Goal: Task Accomplishment & Management: Manage account settings

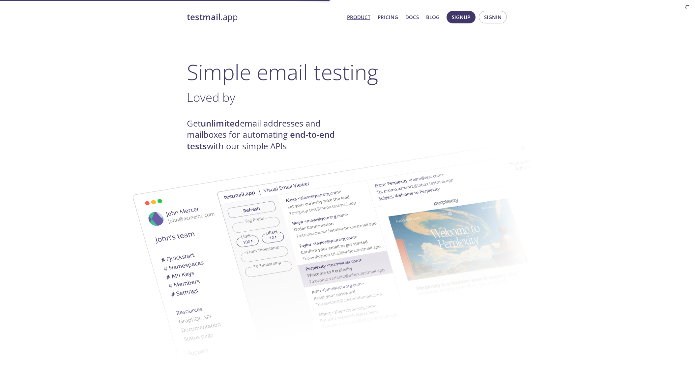
click at [480, 15] on button "Signin" at bounding box center [493, 17] width 28 height 13
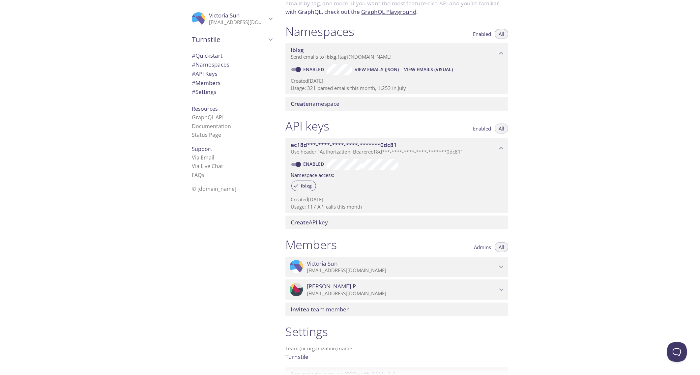
scroll to position [113, 0]
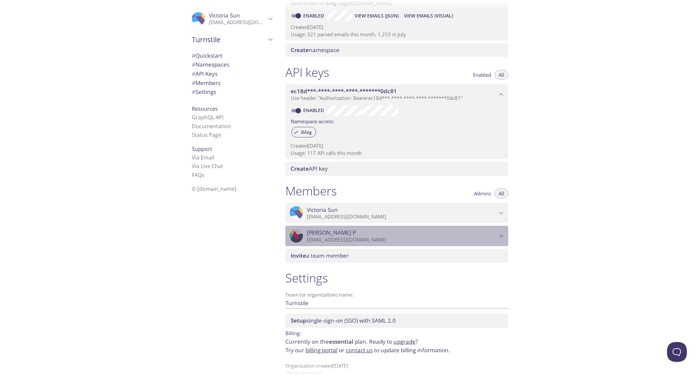
click at [493, 243] on p "[EMAIL_ADDRESS][DOMAIN_NAME]" at bounding box center [402, 240] width 190 height 7
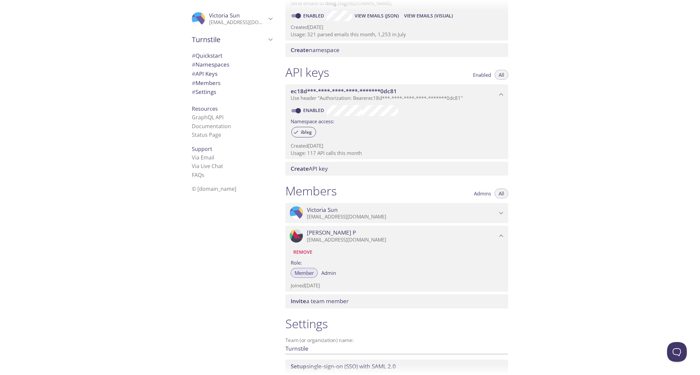
click at [459, 217] on p "[EMAIL_ADDRESS][DOMAIN_NAME]" at bounding box center [402, 217] width 190 height 7
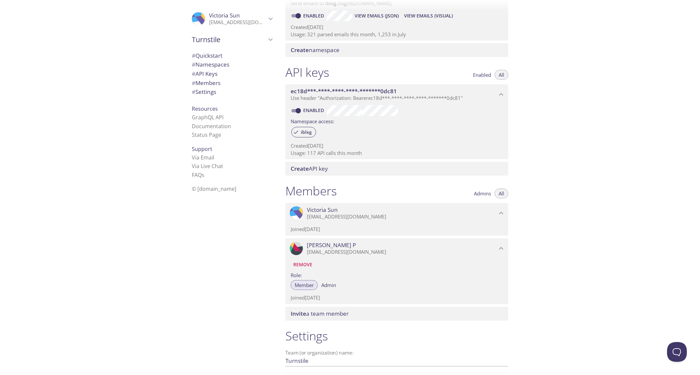
click at [414, 312] on span "Invite a team member" at bounding box center [398, 313] width 215 height 7
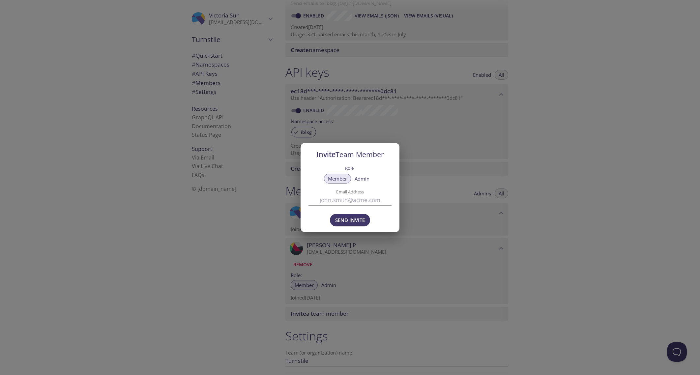
click at [506, 195] on div "Invite Team Member Role Member Admin Email Address Send Invite" at bounding box center [350, 187] width 700 height 375
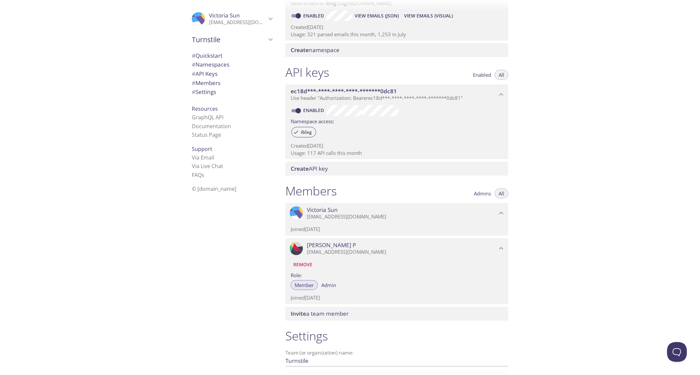
click at [485, 196] on button "Admins" at bounding box center [482, 194] width 25 height 10
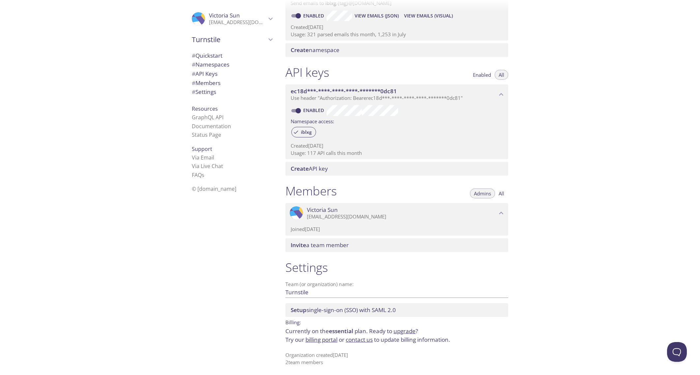
click at [506, 196] on button "All" at bounding box center [502, 194] width 14 height 10
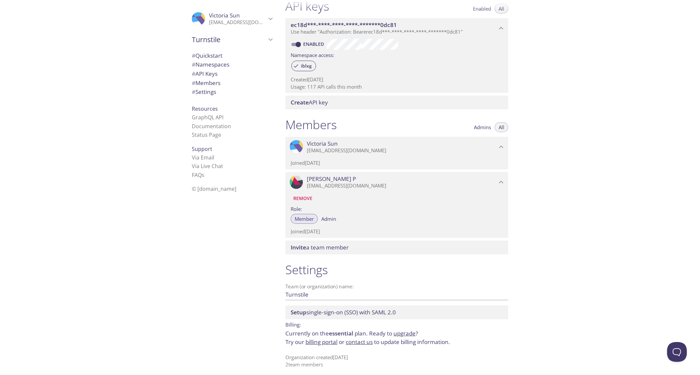
scroll to position [183, 0]
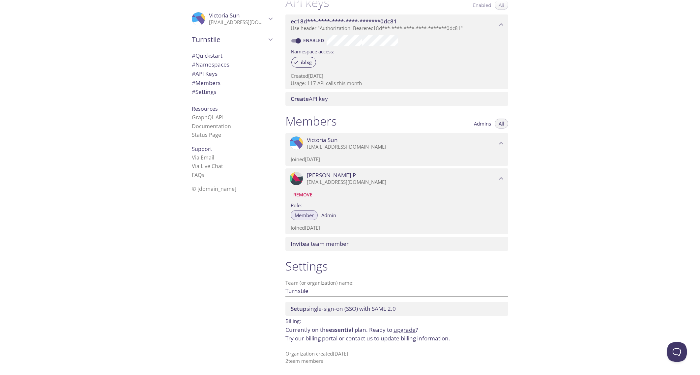
click at [540, 198] on div "Quickstart Send a test email to [EMAIL_ADDRESS][DOMAIN_NAME] and then click her…" at bounding box center [490, 187] width 420 height 375
click at [317, 307] on span "Setup single-sign-on (SSO) with [PERSON_NAME] 2.0" at bounding box center [343, 309] width 105 height 8
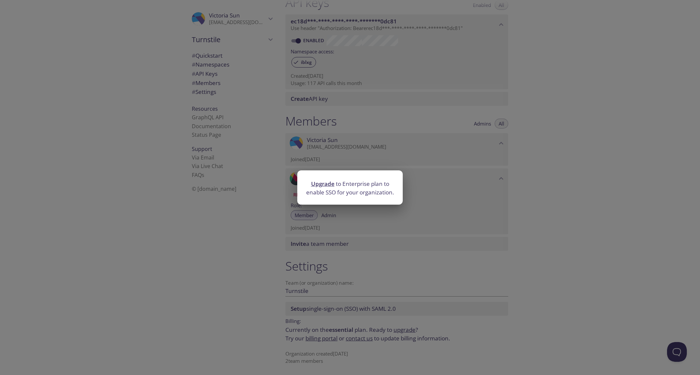
click at [345, 280] on div "Upgrade to Enterprise plan to enable SSO for your organization." at bounding box center [350, 187] width 700 height 375
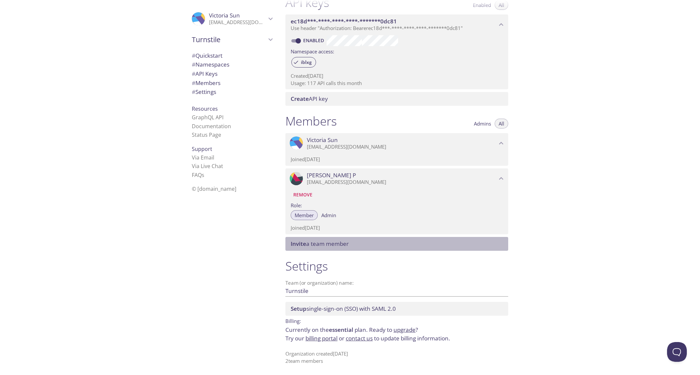
click at [384, 242] on span "Invite a team member" at bounding box center [398, 243] width 215 height 7
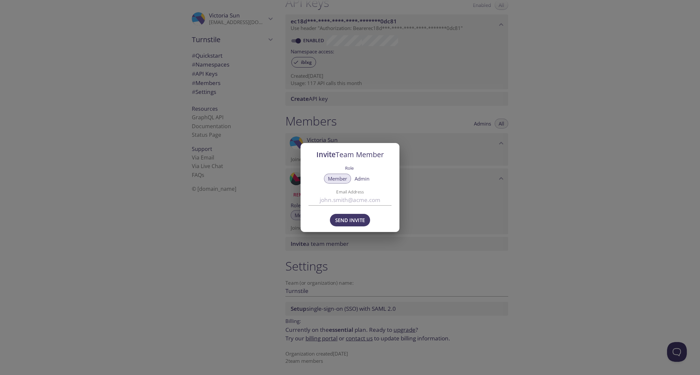
click at [327, 197] on input "Email Address" at bounding box center [350, 200] width 83 height 11
type input "[PERSON_NAME][EMAIL_ADDRESS][DOMAIN_NAME]"
click at [362, 179] on span "Admin" at bounding box center [362, 179] width 15 height 0
click at [357, 216] on span "Send Invite" at bounding box center [350, 220] width 30 height 9
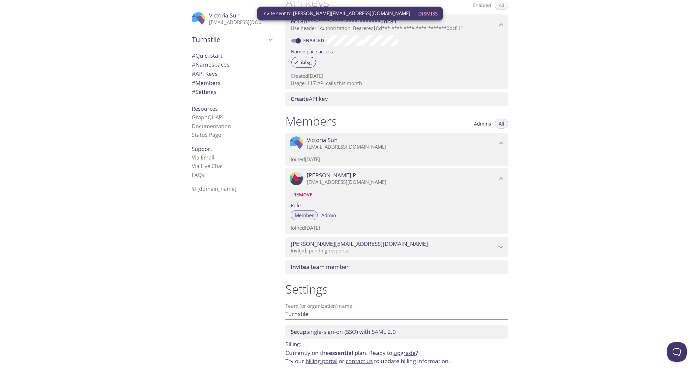
click at [337, 267] on span "Invite a team member" at bounding box center [320, 267] width 58 height 8
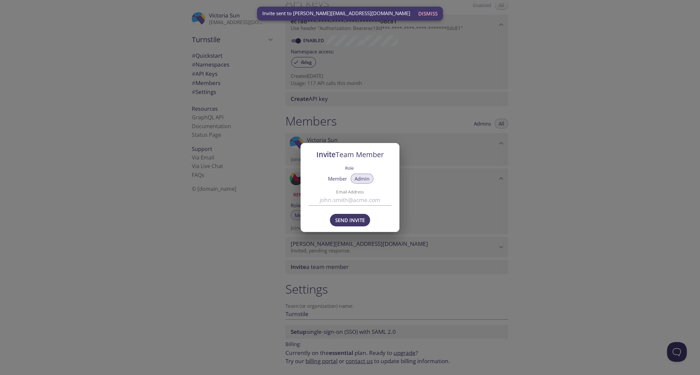
click at [339, 179] on span "Member" at bounding box center [337, 179] width 19 height 0
click at [346, 198] on input "Email Address" at bounding box center [350, 200] width 83 height 11
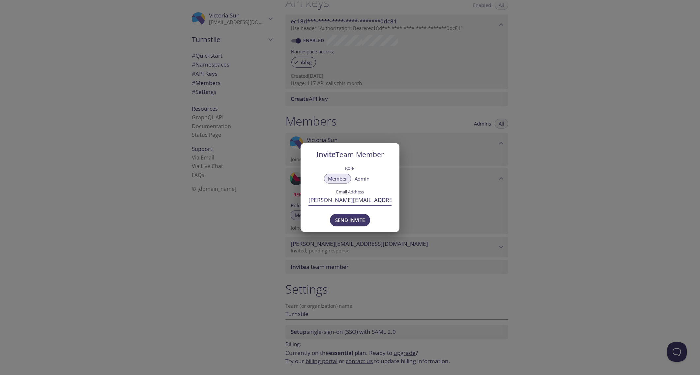
type input "[PERSON_NAME][EMAIL_ADDRESS][DOMAIN_NAME]"
click at [344, 219] on span "Send Invite" at bounding box center [350, 220] width 30 height 9
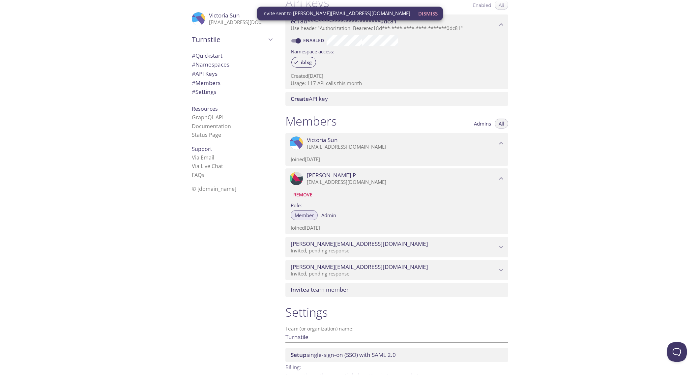
click at [319, 288] on span "Invite a team member" at bounding box center [320, 290] width 58 height 8
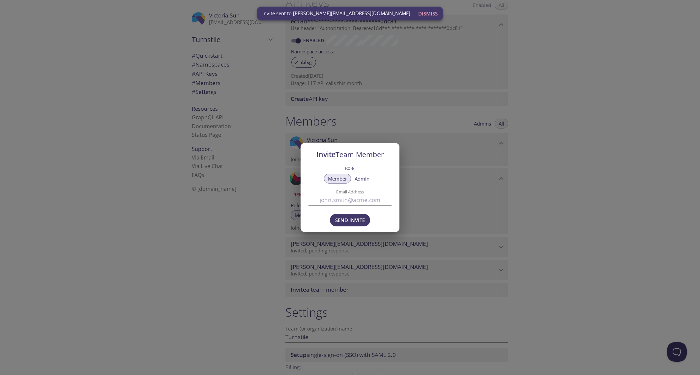
click at [338, 196] on input "Email Address" at bounding box center [350, 200] width 83 height 11
type input "[PERSON_NAME][EMAIL_ADDRESS][DOMAIN_NAME]"
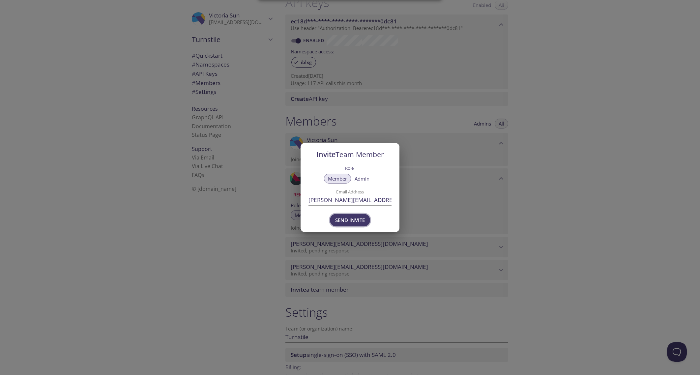
click at [351, 214] on div "Send Invite" at bounding box center [350, 220] width 44 height 16
click at [352, 218] on span "Send Invite" at bounding box center [350, 220] width 30 height 9
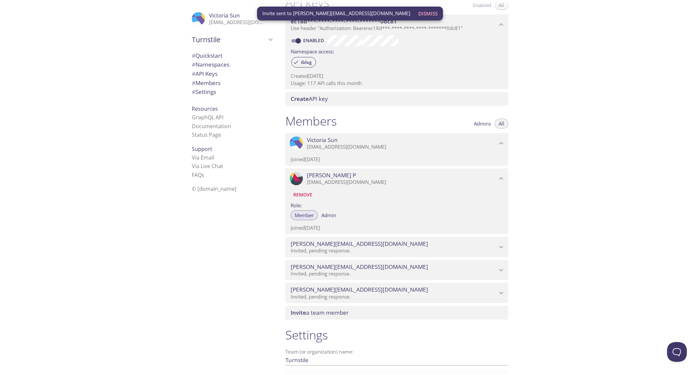
click at [321, 288] on span "[PERSON_NAME][EMAIL_ADDRESS][DOMAIN_NAME]" at bounding box center [359, 289] width 137 height 7
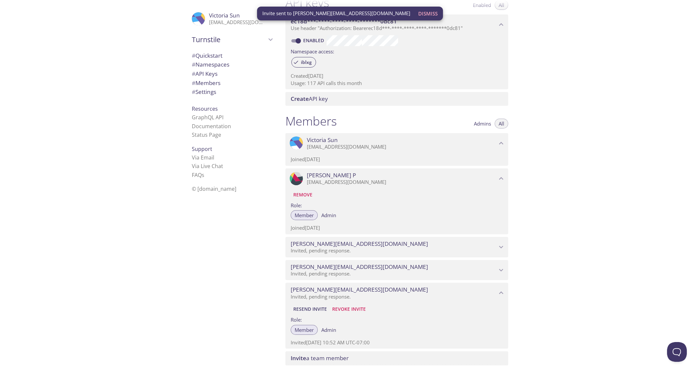
click at [343, 357] on span "Invite a team member" at bounding box center [320, 358] width 58 height 8
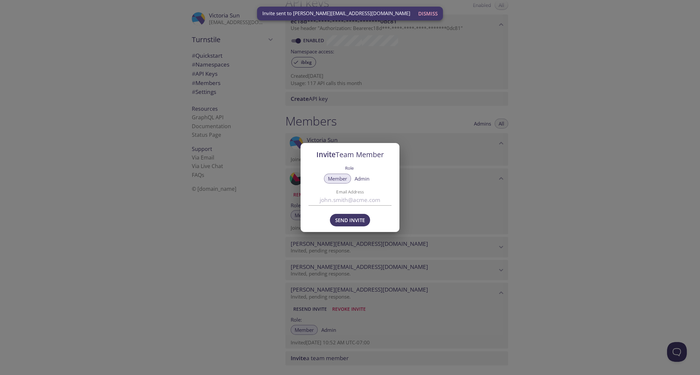
click at [331, 191] on label "Email Address" at bounding box center [350, 192] width 62 height 4
click at [331, 195] on input "Email Address" at bounding box center [350, 200] width 83 height 11
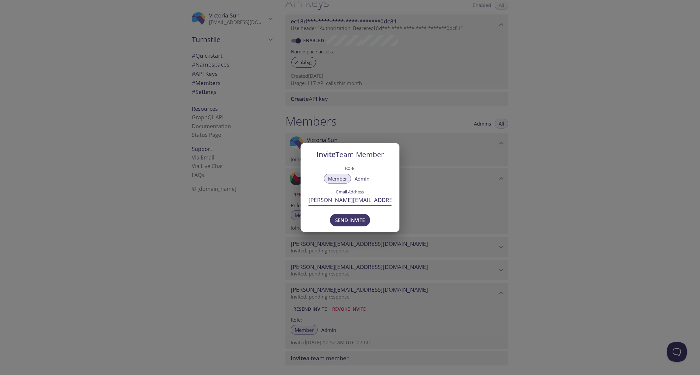
type input "[PERSON_NAME][EMAIL_ADDRESS][DOMAIN_NAME]"
click at [350, 223] on span "Send Invite" at bounding box center [350, 220] width 30 height 9
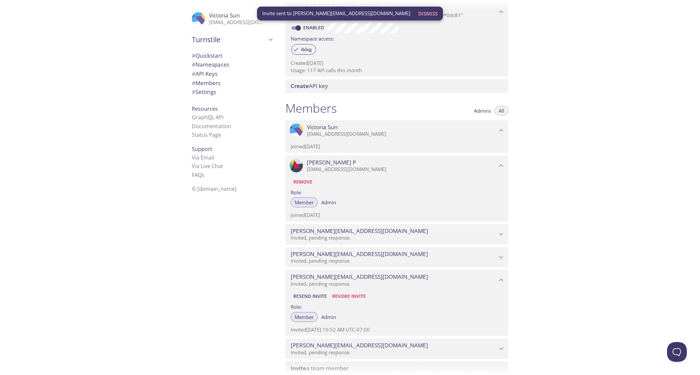
scroll to position [196, 0]
click at [70, 150] on div ".cls-1 { fill: #6d5ca8; } .cls-2 { fill: #3fc191; } .cls-3 { fill: #3b4752; } .…" at bounding box center [140, 187] width 280 height 375
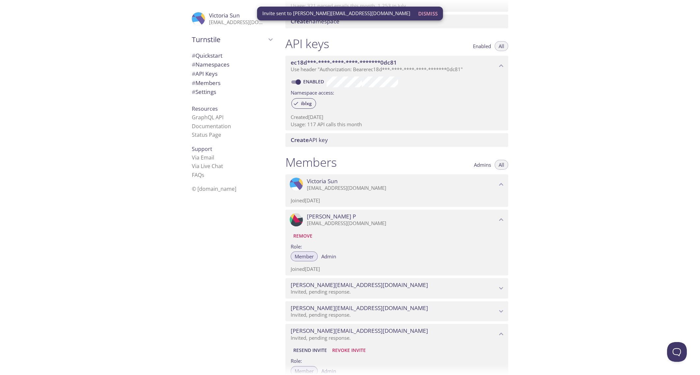
scroll to position [0, 0]
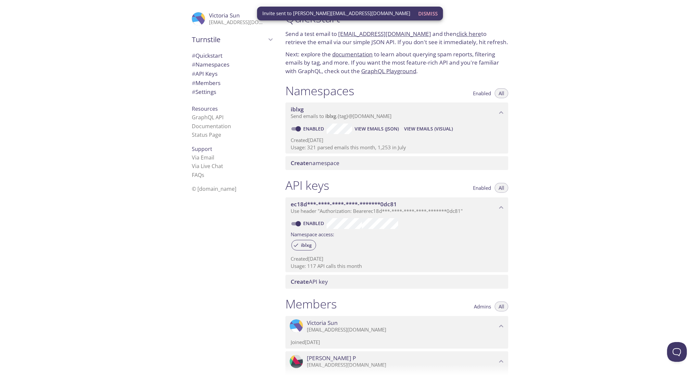
click at [537, 190] on div "Quickstart Send a test email to [EMAIL_ADDRESS][DOMAIN_NAME] and then click her…" at bounding box center [490, 187] width 420 height 375
